Goal: Information Seeking & Learning: Learn about a topic

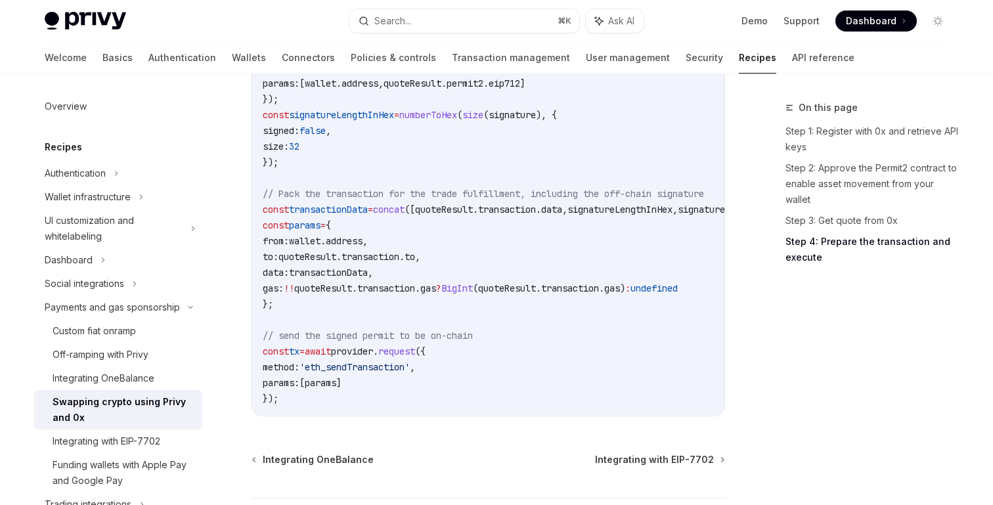
scroll to position [1740, 0]
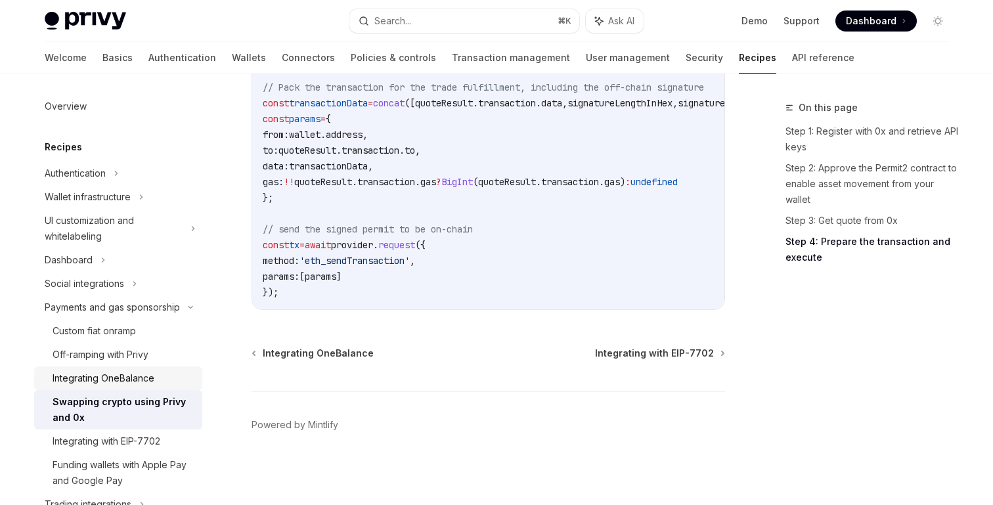
click at [114, 383] on div "Integrating OneBalance" at bounding box center [104, 378] width 102 height 16
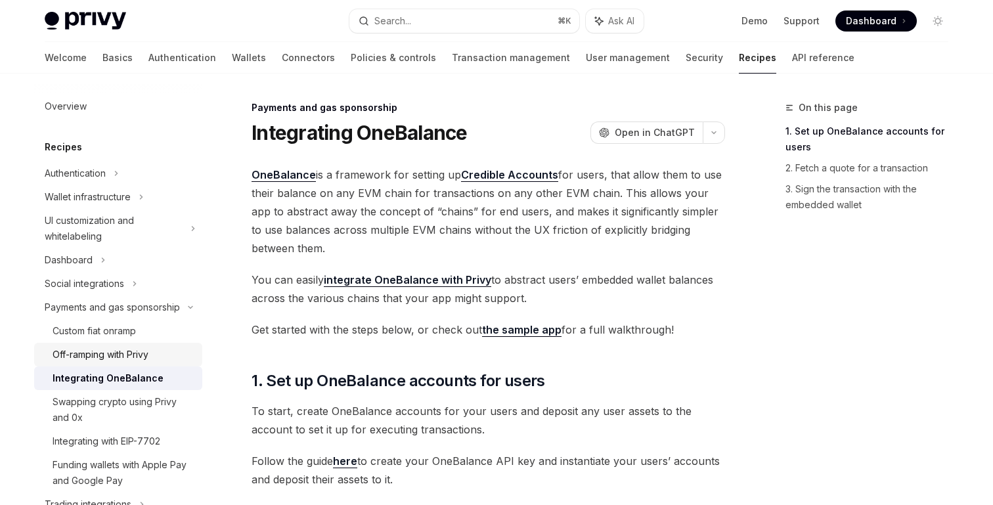
click at [129, 355] on div "Off-ramping with Privy" at bounding box center [101, 355] width 96 height 16
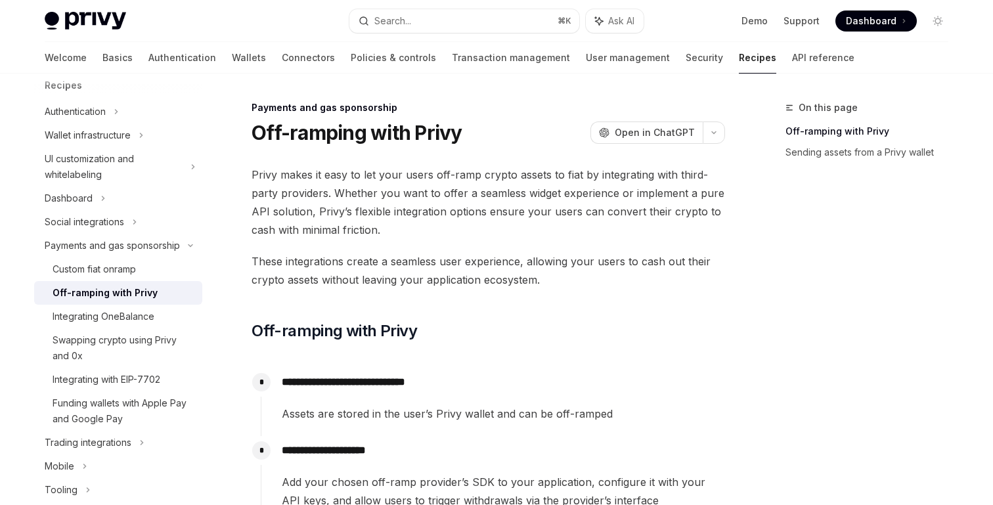
scroll to position [62, 0]
click at [125, 376] on div "Integrating with EIP-7702" at bounding box center [107, 379] width 108 height 16
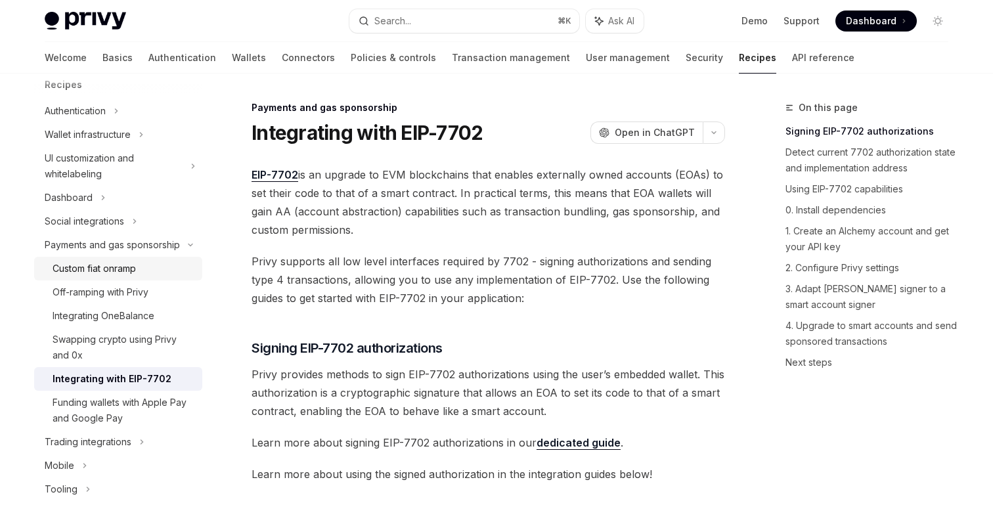
click at [139, 278] on link "Custom fiat onramp" at bounding box center [118, 269] width 168 height 24
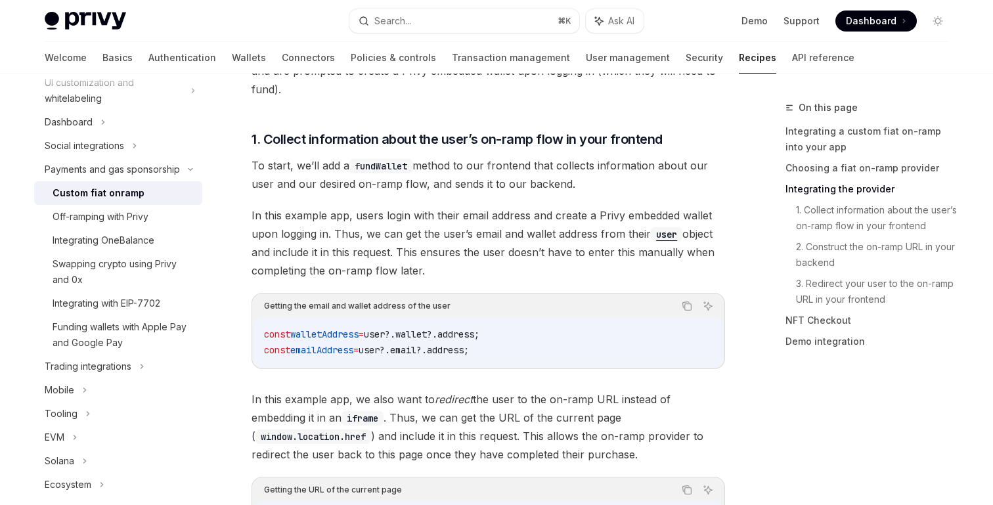
scroll to position [1198, 0]
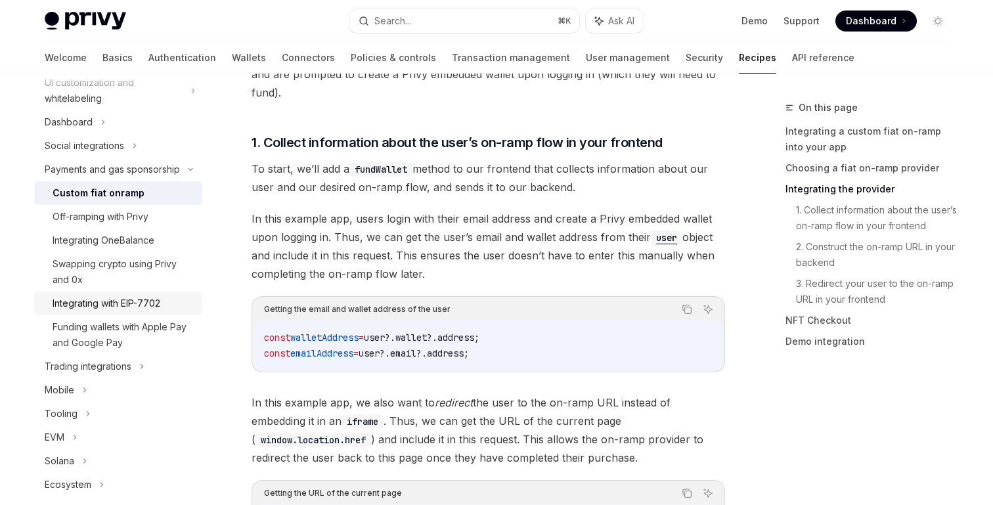
click at [170, 301] on div "Integrating with EIP-7702" at bounding box center [124, 303] width 142 height 16
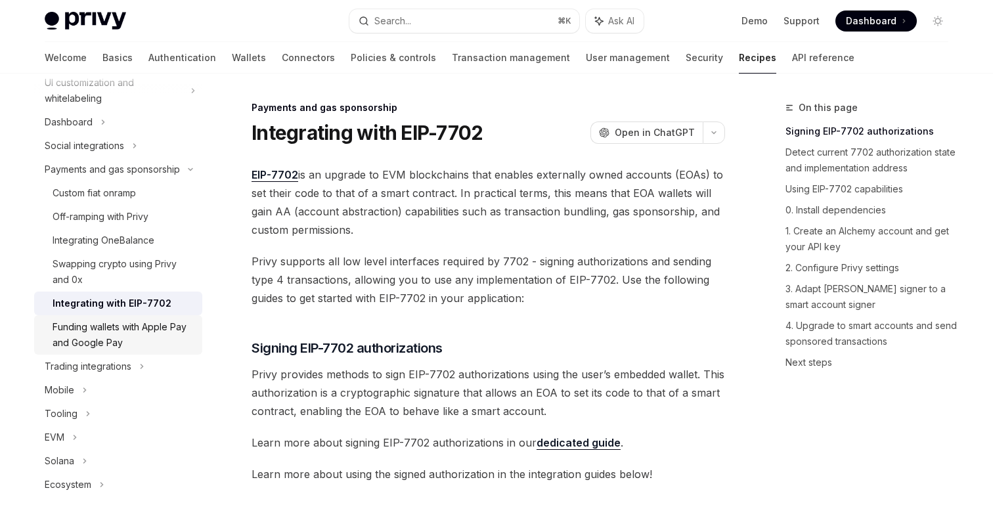
click at [162, 330] on div "Funding wallets with Apple Pay and Google Pay" at bounding box center [124, 335] width 142 height 32
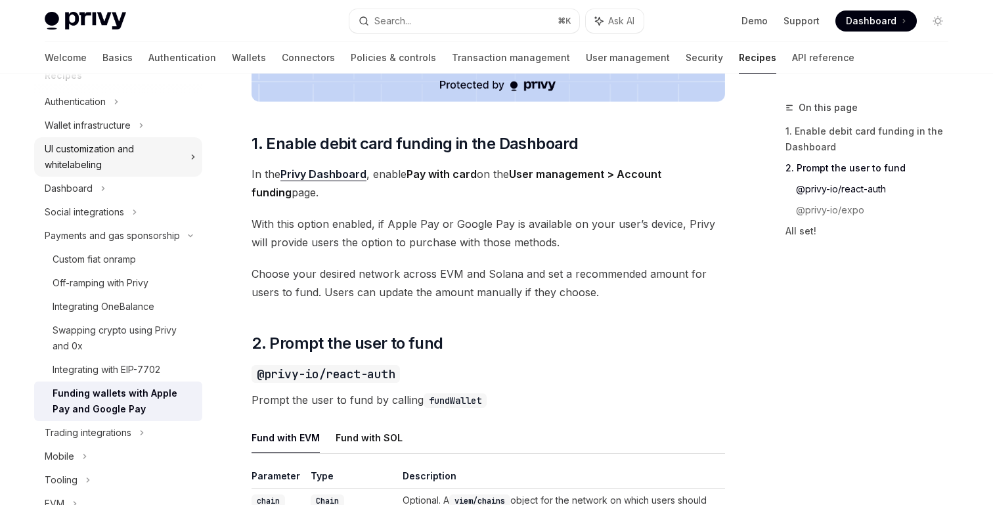
scroll to position [156, 0]
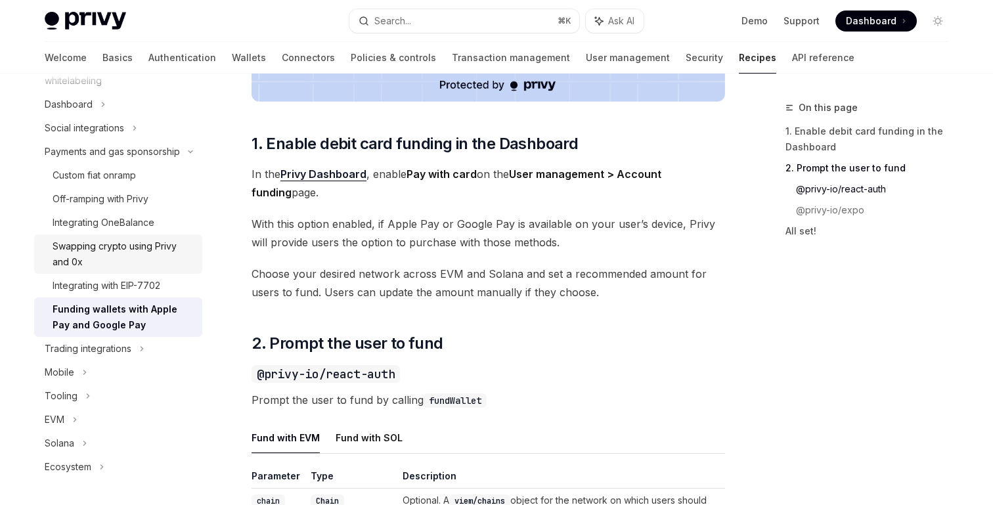
click at [115, 253] on div "Swapping crypto using Privy and 0x" at bounding box center [124, 254] width 142 height 32
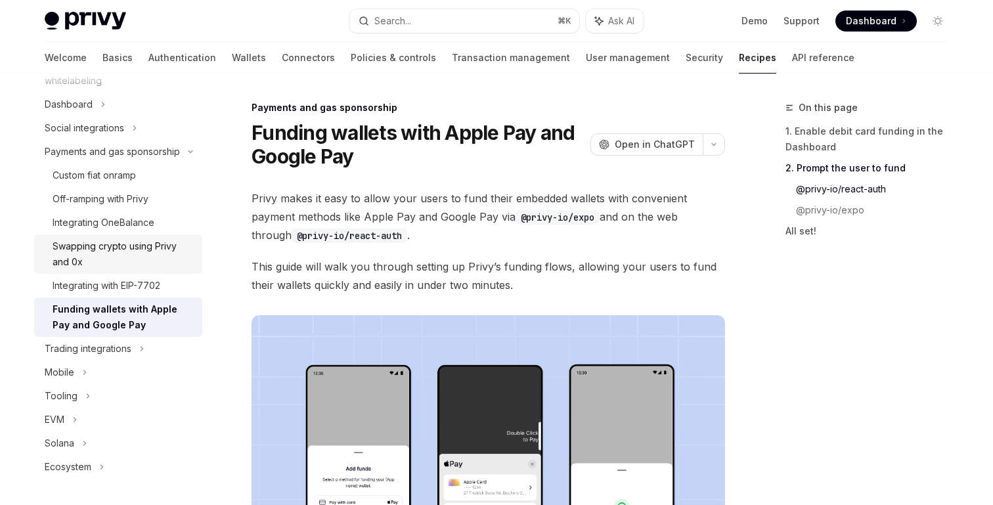
type textarea "*"
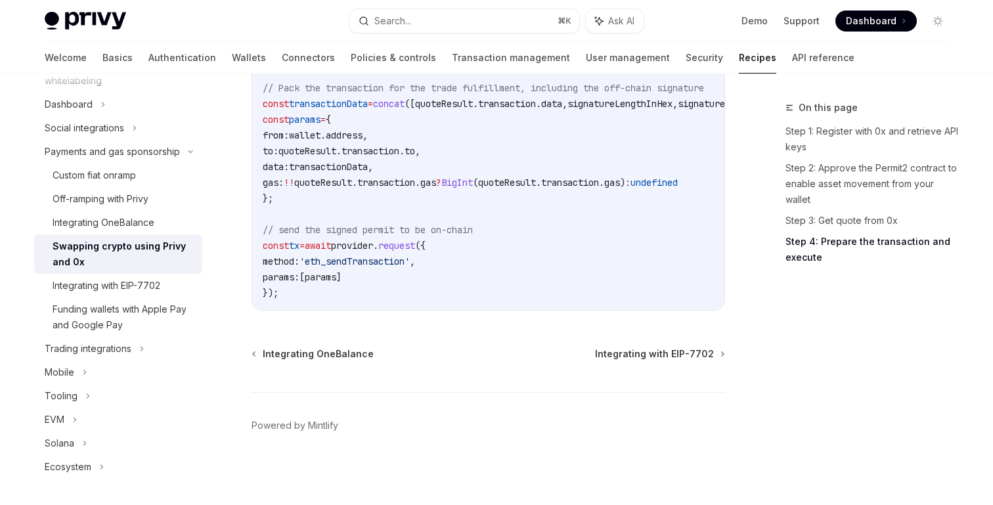
scroll to position [1740, 0]
